Goal: Transaction & Acquisition: Purchase product/service

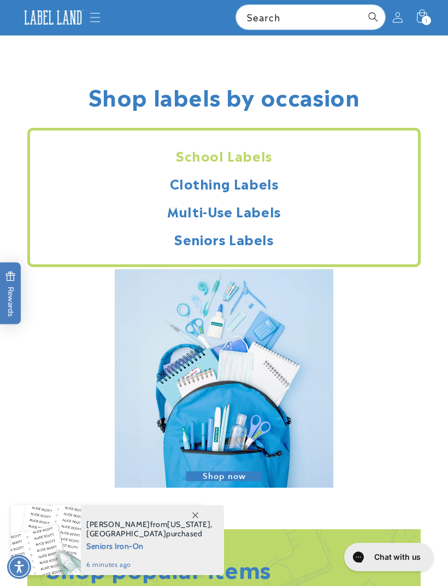
scroll to position [1342, 0]
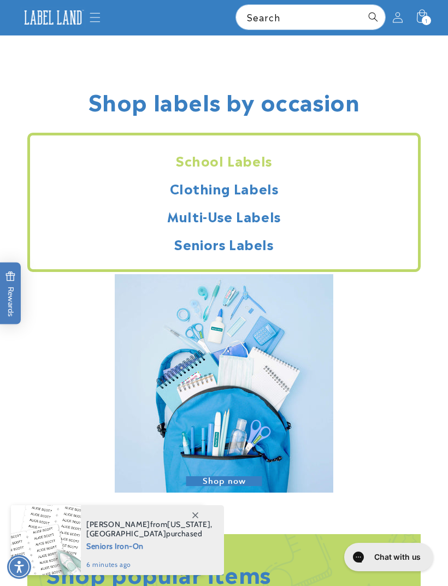
click at [255, 218] on h2 "Multi-Use Labels" at bounding box center [224, 216] width 388 height 17
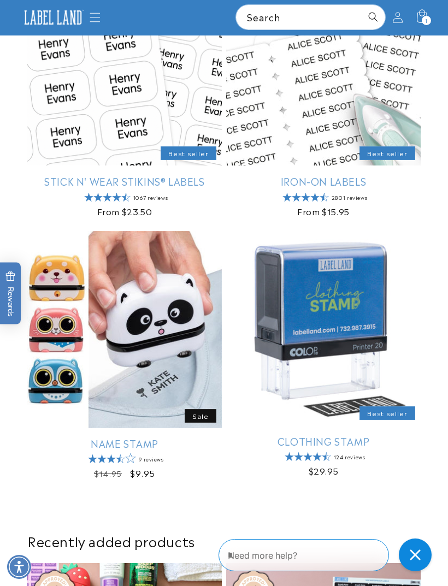
scroll to position [0, 0]
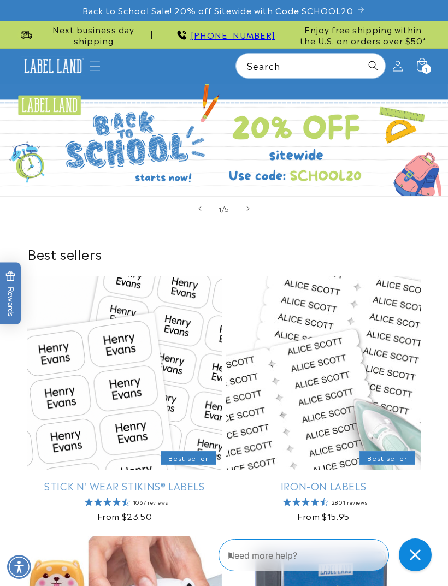
click at [101, 69] on span "Menu" at bounding box center [95, 66] width 24 height 24
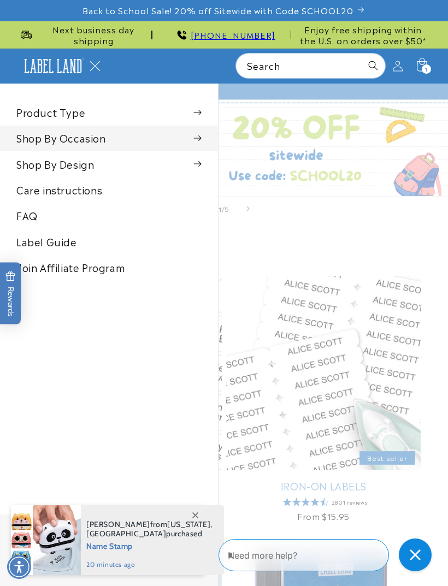
click at [50, 140] on summary "Shop By Occasion" at bounding box center [109, 138] width 218 height 25
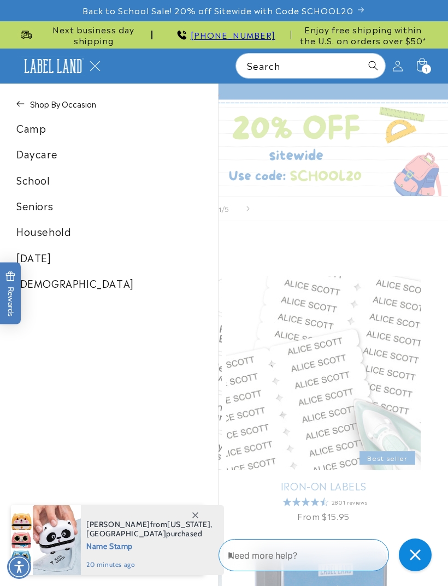
click at [32, 150] on link "Daycare" at bounding box center [109, 154] width 218 height 25
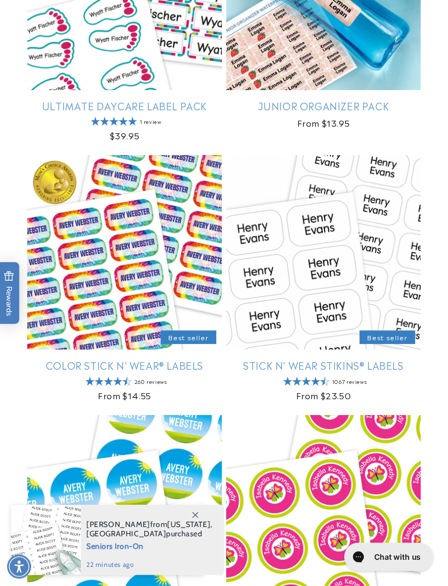
scroll to position [294, 0]
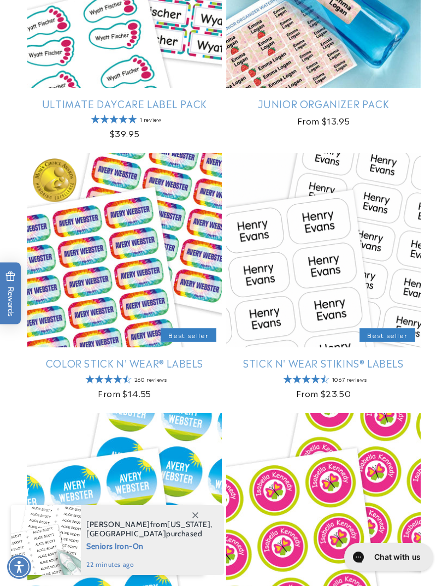
click at [368, 357] on link "Stick N' Wear Stikins® Labels" at bounding box center [323, 363] width 194 height 13
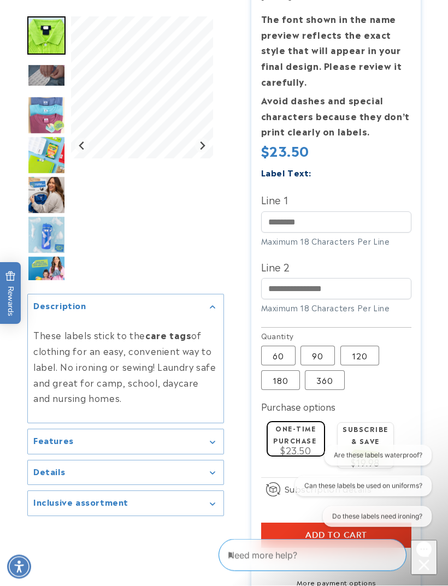
scroll to position [261, 0]
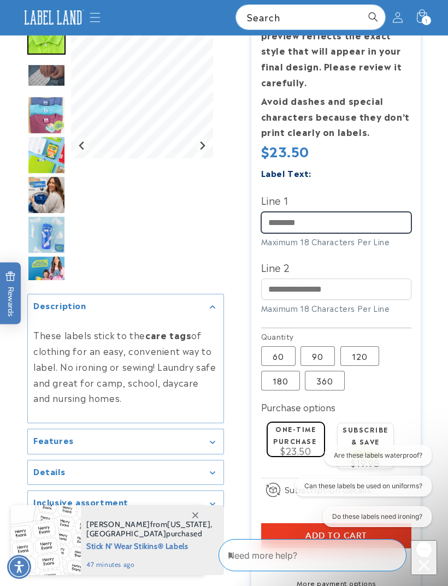
click at [351, 219] on input "Line 1" at bounding box center [336, 222] width 150 height 21
click at [320, 359] on label "90 Variant sold out or unavailable" at bounding box center [317, 356] width 34 height 20
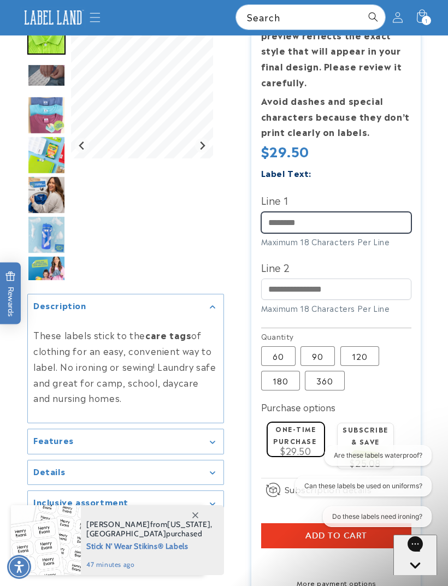
click at [364, 217] on input "Line 1" at bounding box center [336, 222] width 150 height 21
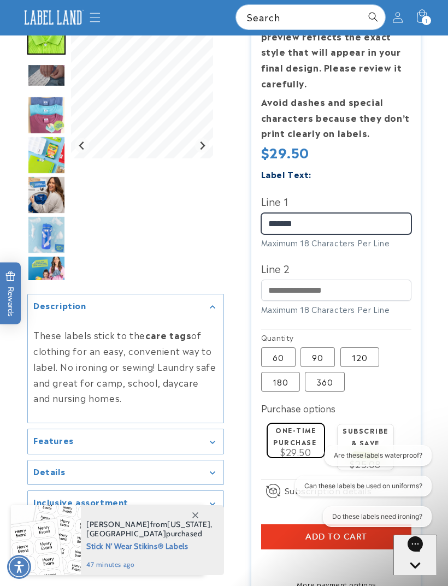
type input "*******"
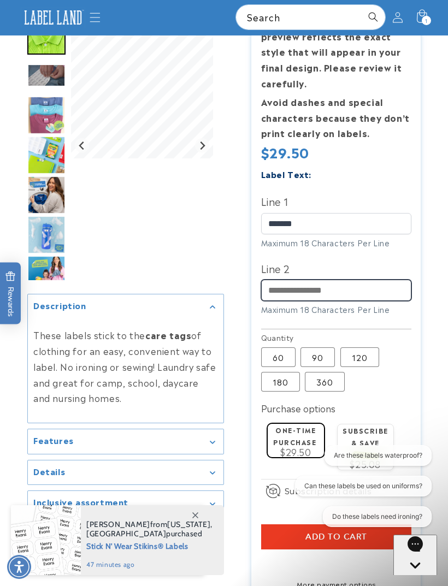
click at [275, 288] on input "Line 2" at bounding box center [336, 290] width 150 height 21
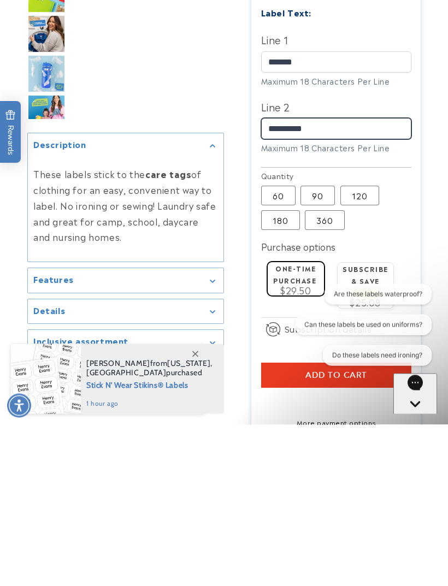
type input "**********"
click at [315, 367] on div "Are these labels waterproof? Can these labels be used on uniforms? Do these lab…" at bounding box center [358, 327] width 147 height 86
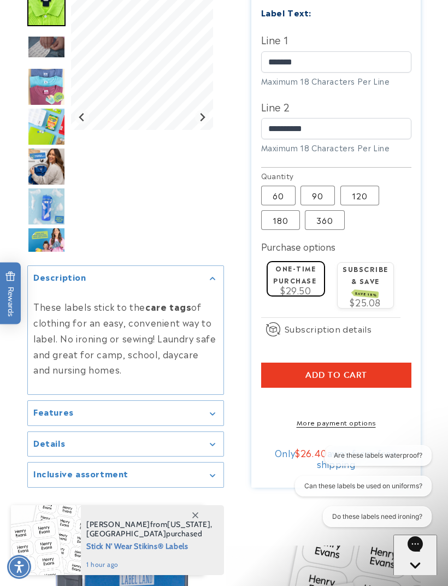
click at [264, 403] on shop-pay-wallet-button at bounding box center [262, 400] width 3 height 13
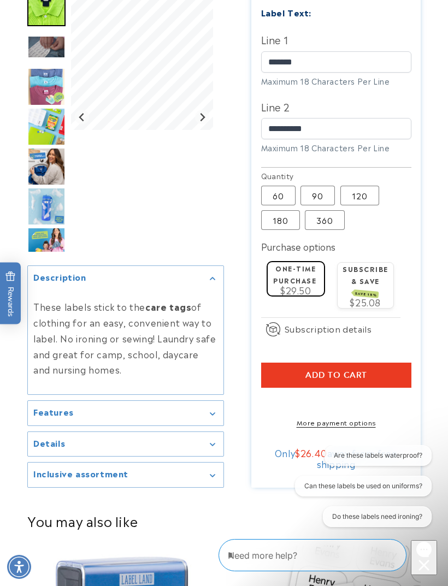
scroll to position [457, 0]
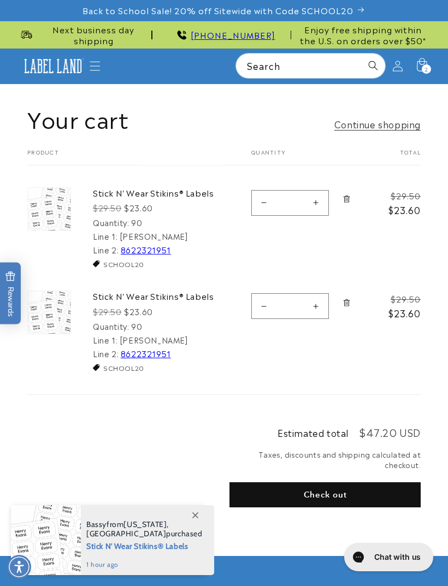
click at [351, 293] on link "Remove Stick N&#39; Wear Stikins® Labels - 90" at bounding box center [346, 303] width 19 height 24
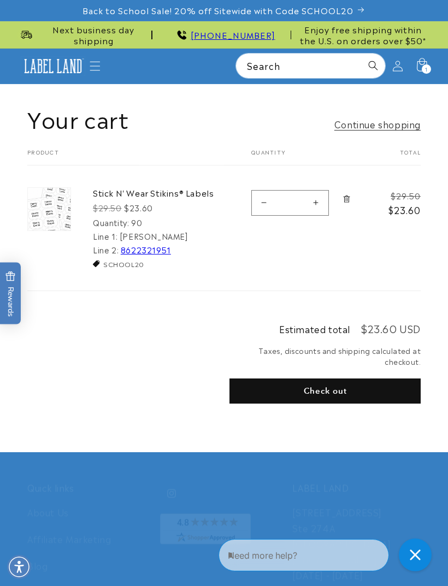
click at [232, 417] on shop-pay-wallet-button at bounding box center [230, 416] width 3 height 13
